Goal: Task Accomplishment & Management: Use online tool/utility

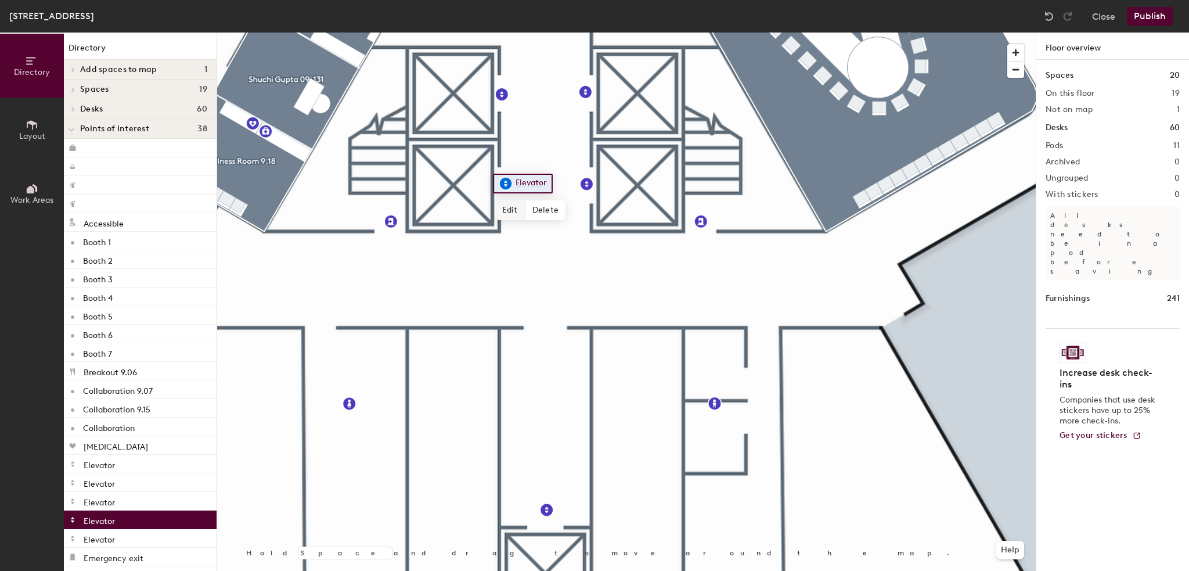
click at [502, 211] on span "Edit" at bounding box center [510, 210] width 30 height 20
click at [539, 183] on input "Elevator" at bounding box center [534, 183] width 42 height 16
type input "Lift A"
click at [529, 211] on span "Done" at bounding box center [525, 210] width 34 height 20
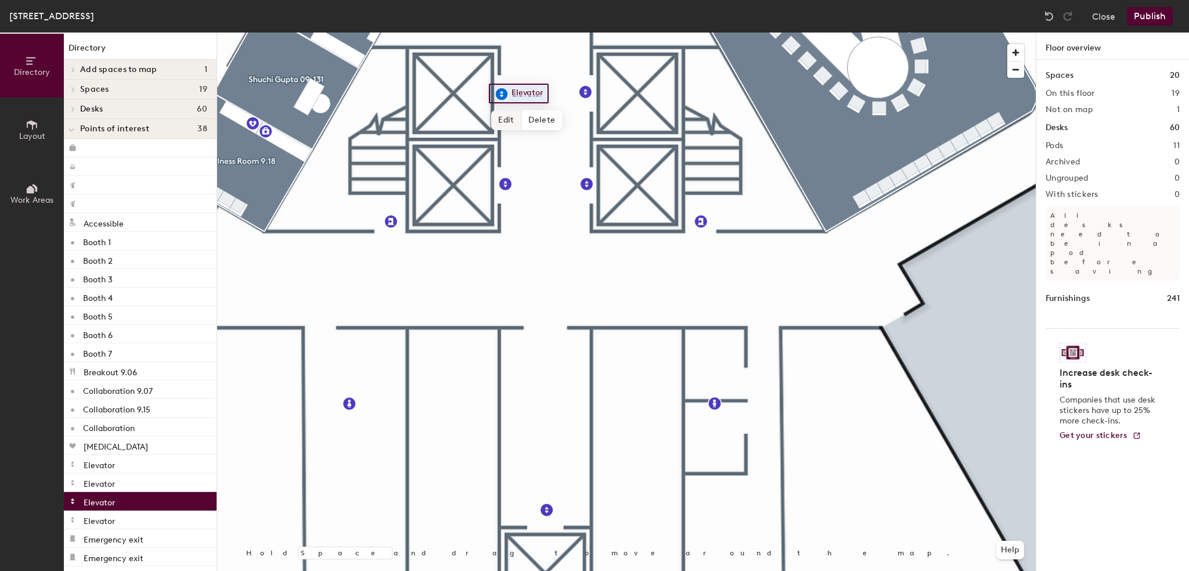
click at [501, 115] on span "Edit" at bounding box center [506, 120] width 30 height 20
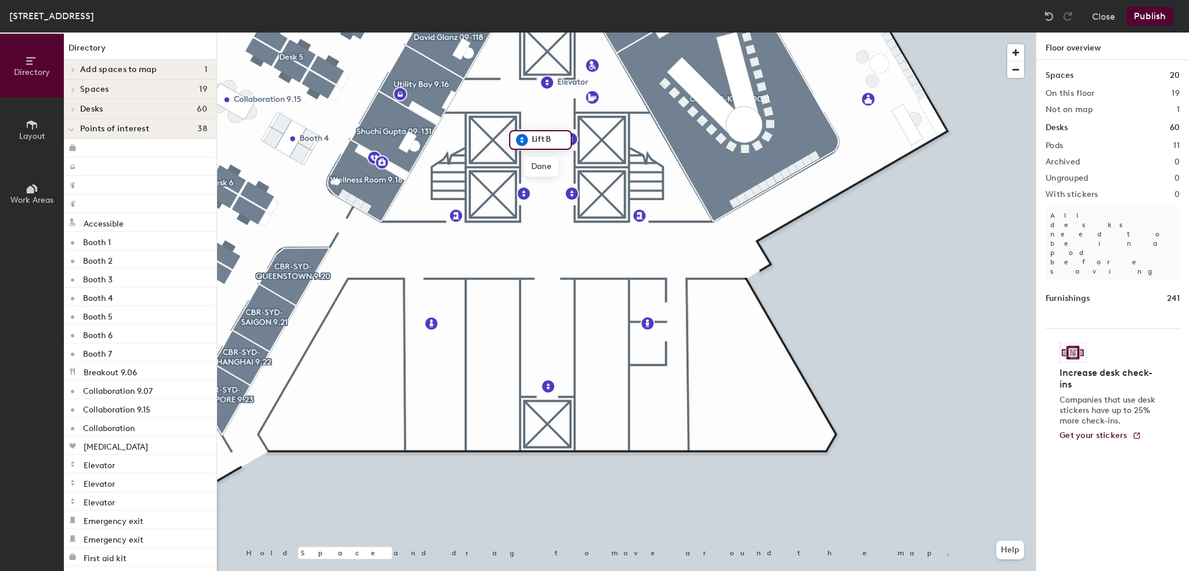
type input "Lift B"
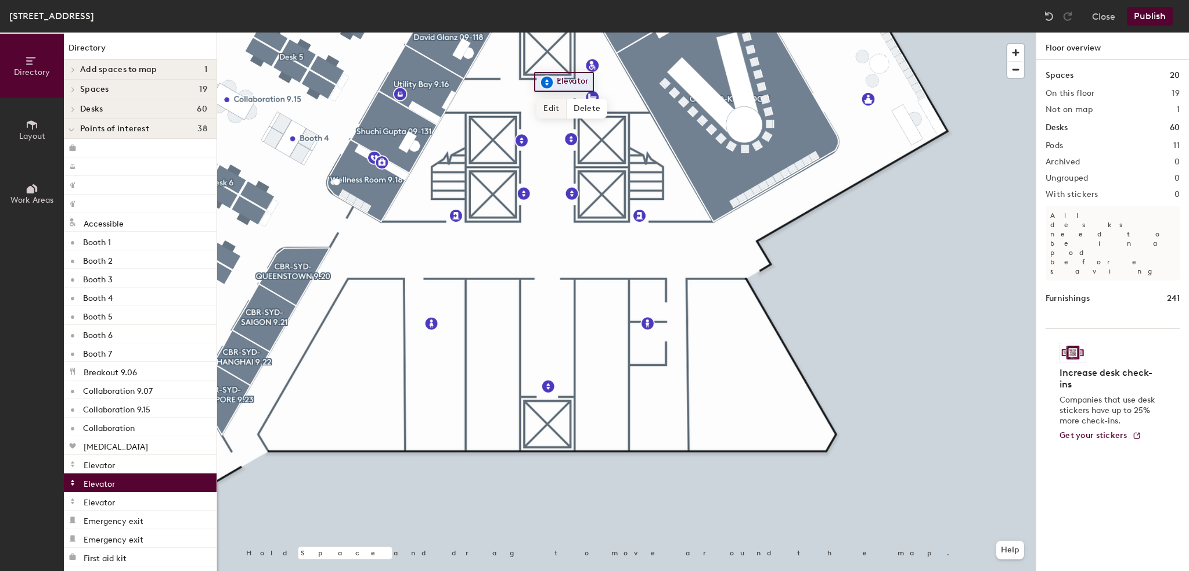
click at [557, 107] on span "Edit" at bounding box center [551, 109] width 30 height 20
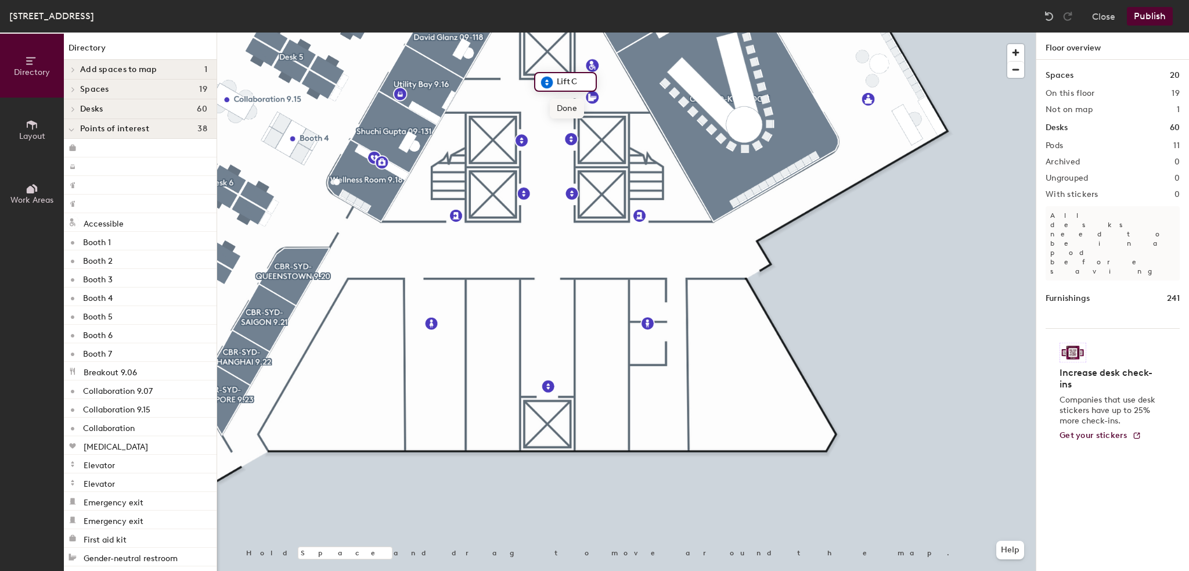
type input "Lift C"
click at [562, 113] on span "Done" at bounding box center [567, 109] width 34 height 20
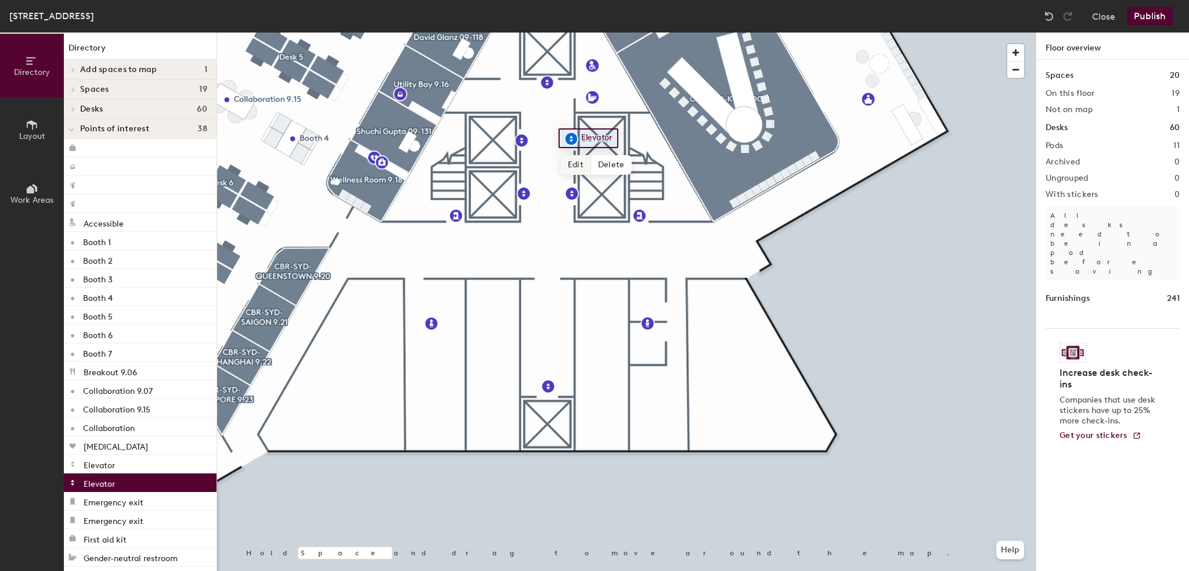
click at [579, 167] on span "Edit" at bounding box center [576, 165] width 30 height 20
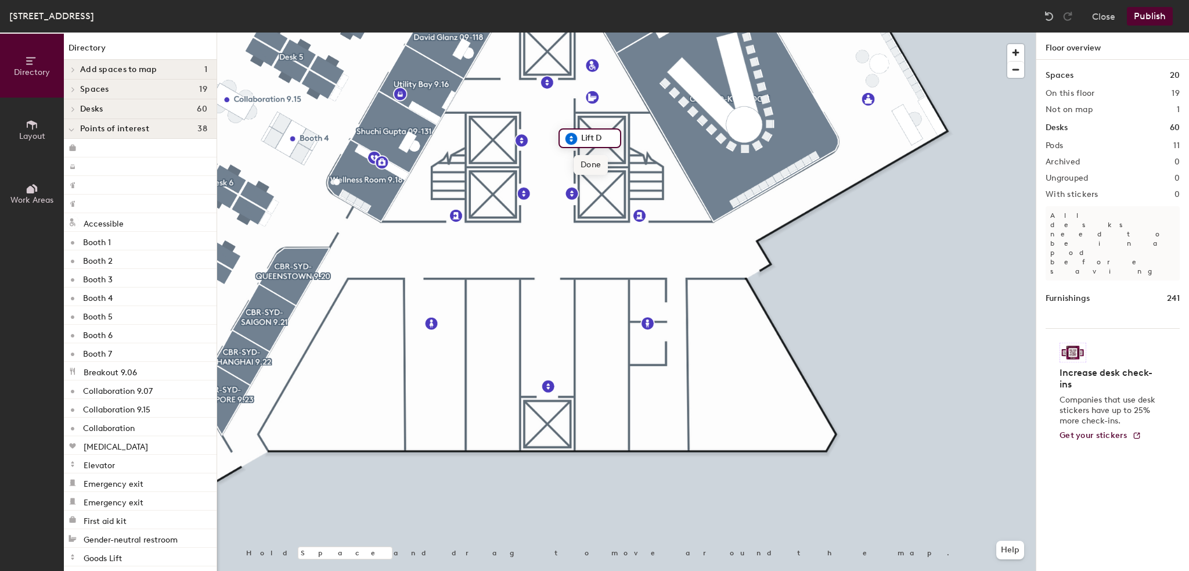
type input "Lift D"
click at [586, 167] on span "Done" at bounding box center [590, 165] width 34 height 20
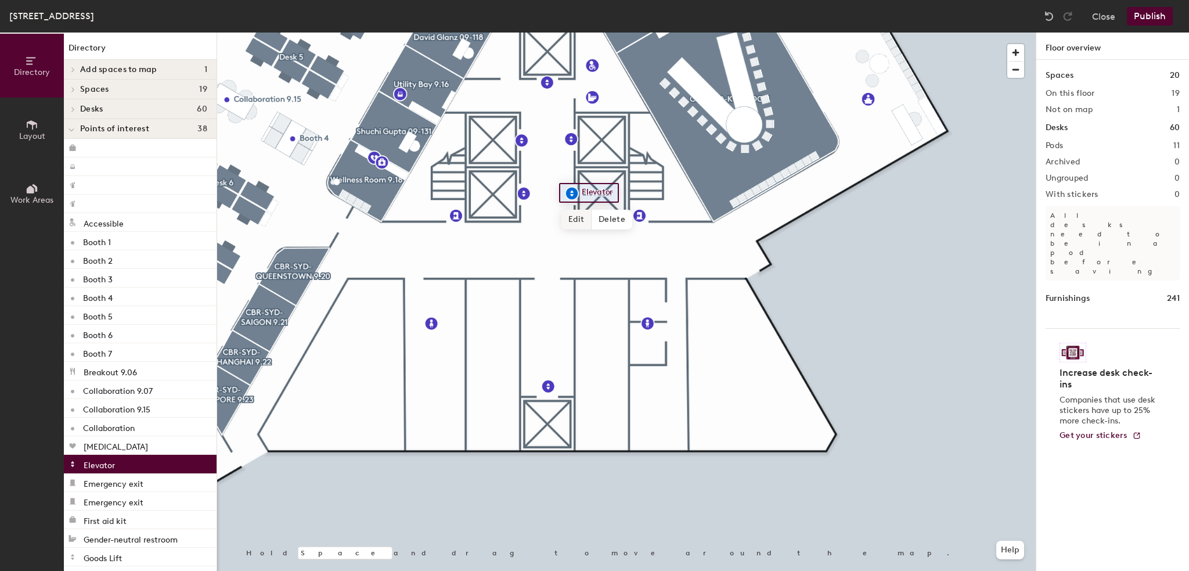
click at [577, 223] on span "Edit" at bounding box center [576, 220] width 30 height 20
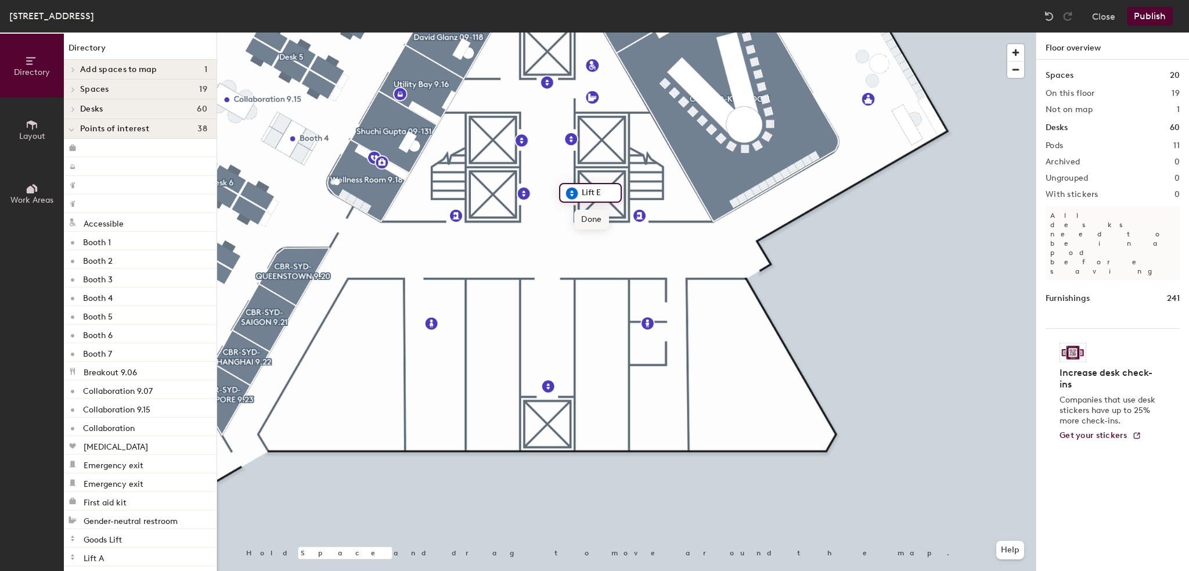
type input "Lift E"
click at [592, 225] on span "Done" at bounding box center [591, 220] width 34 height 20
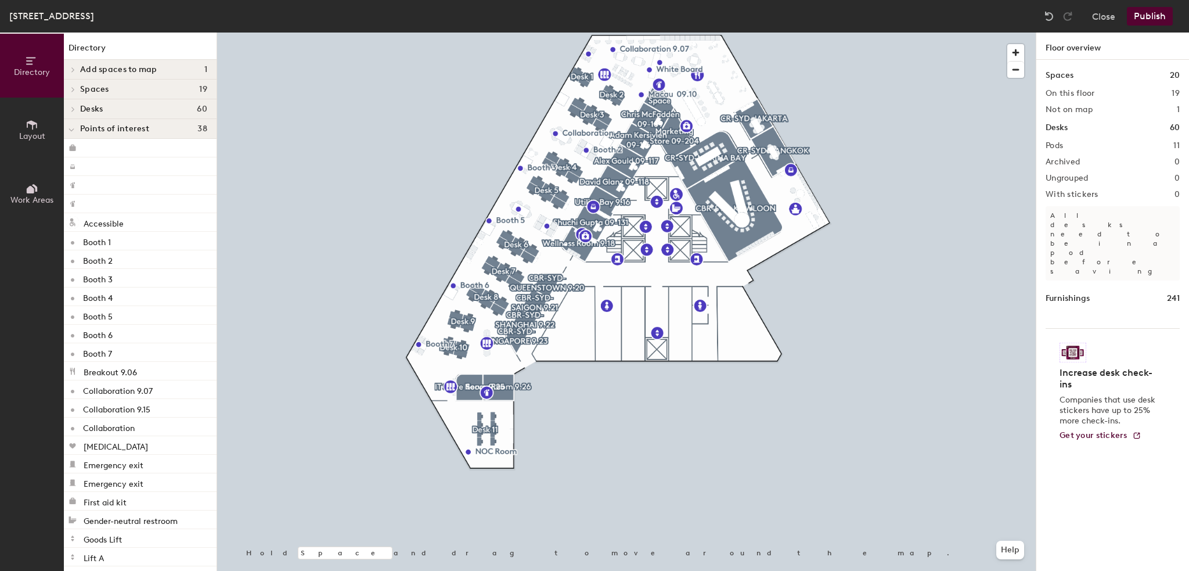
click at [1145, 20] on button "Publish" at bounding box center [1150, 16] width 46 height 19
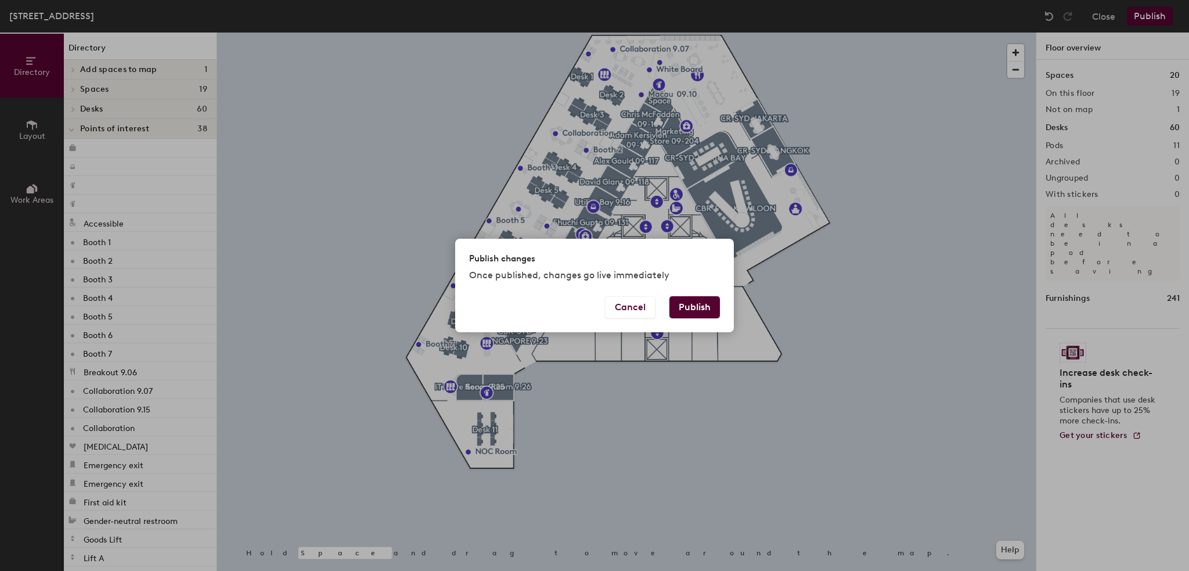
click at [717, 306] on button "Publish" at bounding box center [694, 307] width 50 height 22
